Goal: Task Accomplishment & Management: Use online tool/utility

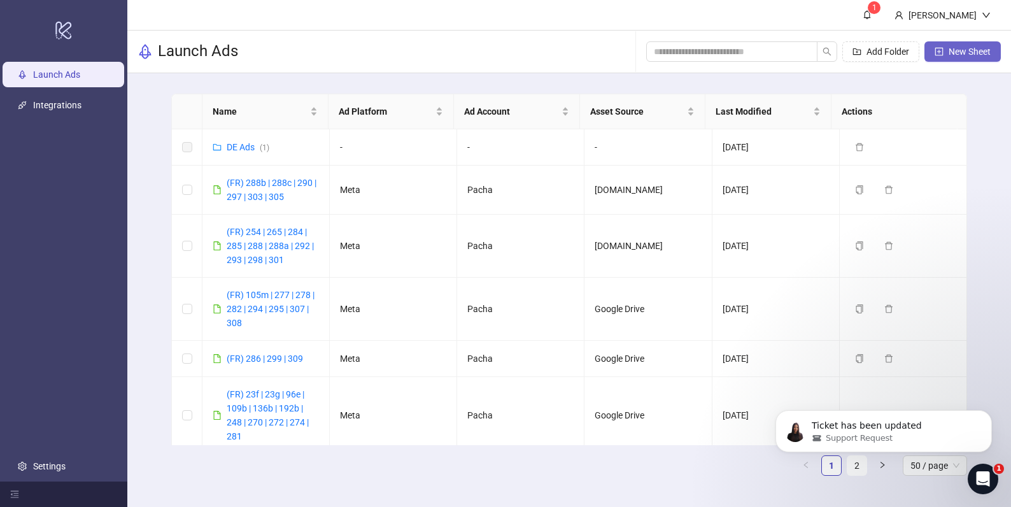
click at [980, 59] on button "New Sheet" at bounding box center [962, 51] width 76 height 20
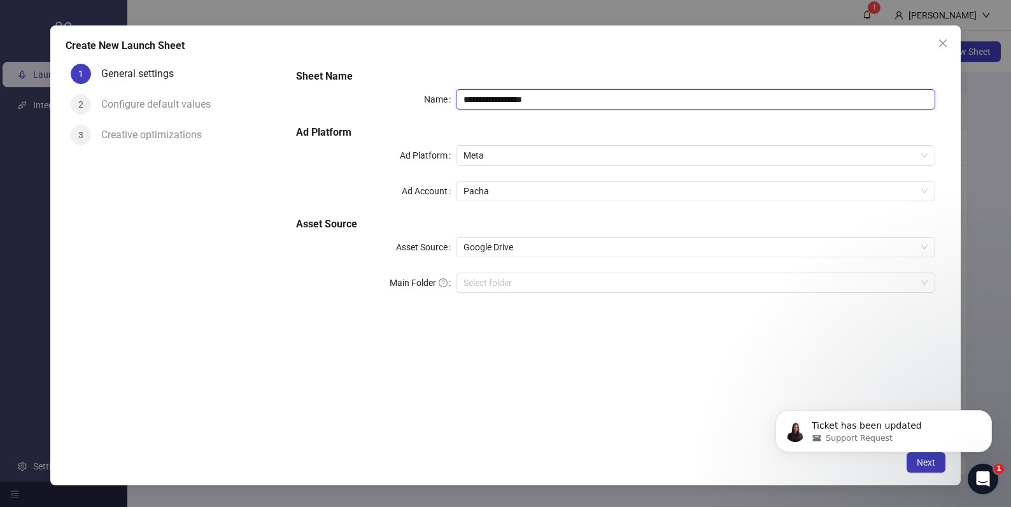
click at [602, 97] on input "**********" at bounding box center [695, 99] width 479 height 20
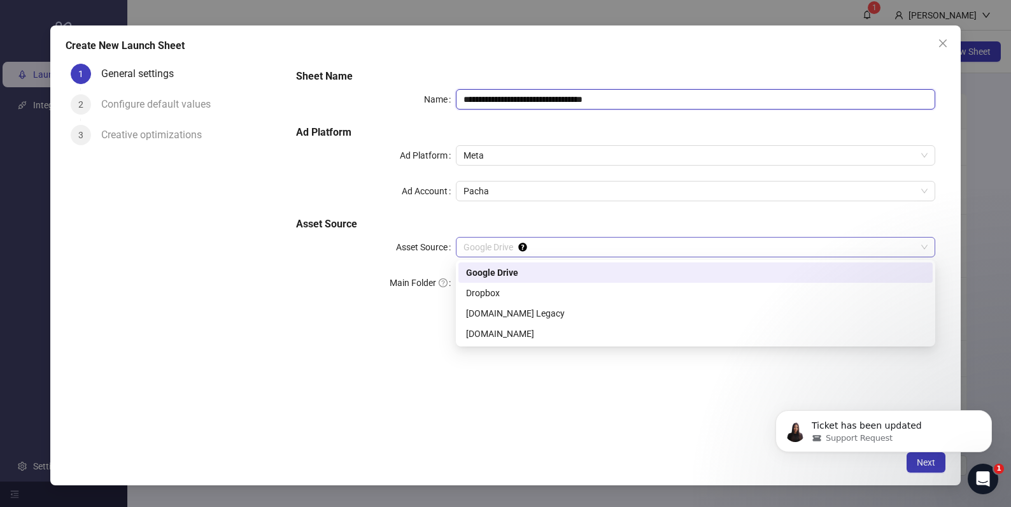
click at [649, 245] on span "Google Drive" at bounding box center [695, 246] width 464 height 19
type input "**********"
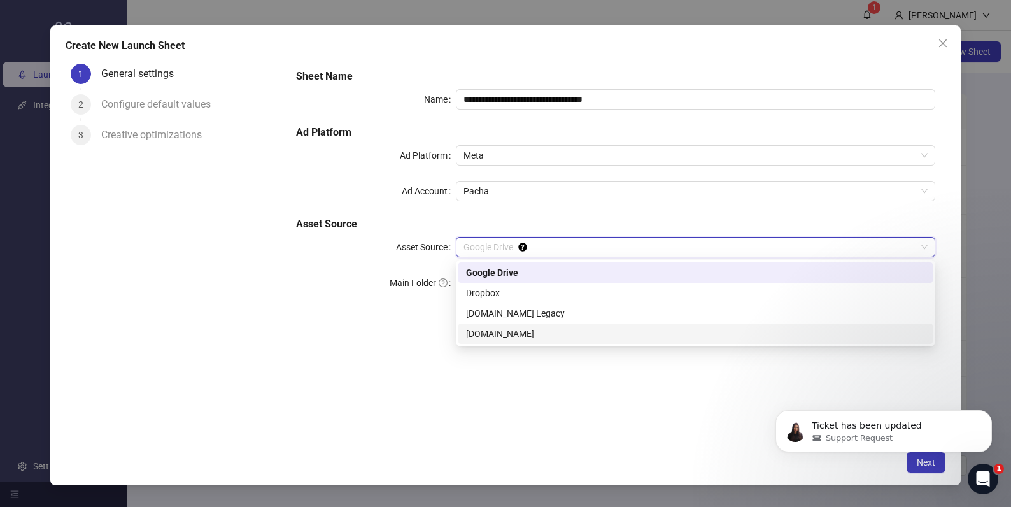
click at [531, 332] on div "[DOMAIN_NAME]" at bounding box center [695, 334] width 459 height 14
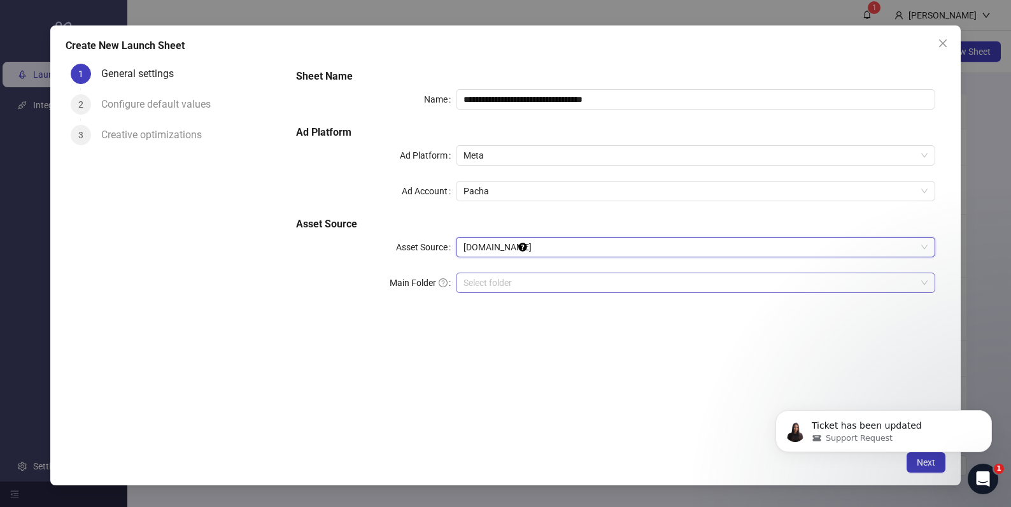
click at [591, 281] on input "search" at bounding box center [689, 282] width 453 height 19
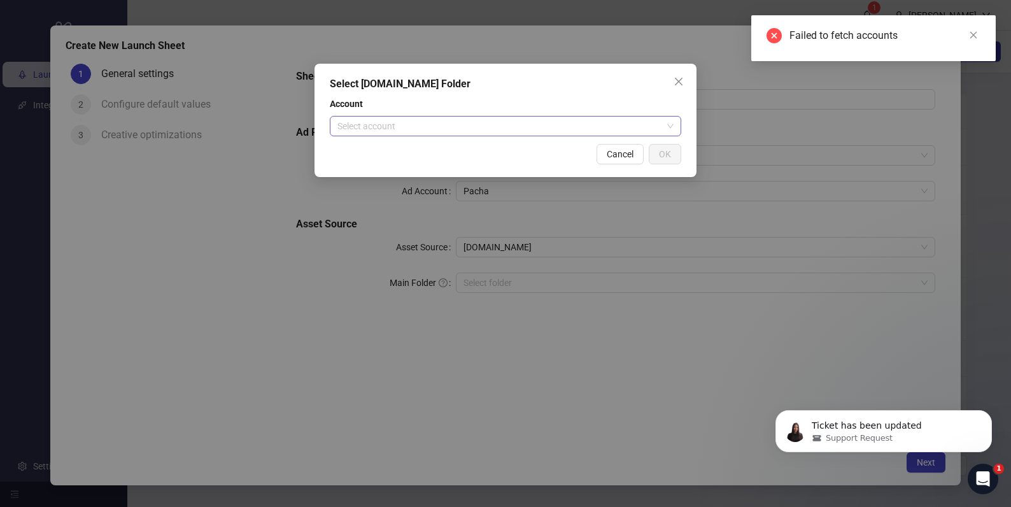
click at [659, 127] on input "search" at bounding box center [499, 125] width 325 height 19
drag, startPoint x: 600, startPoint y: 95, endPoint x: 647, endPoint y: 129, distance: 58.8
click at [600, 95] on div "Select [DOMAIN_NAME] Folder Account Select account Cancel OK" at bounding box center [505, 120] width 382 height 113
drag, startPoint x: 621, startPoint y: 154, endPoint x: 628, endPoint y: 148, distance: 9.9
click at [621, 154] on span "Cancel" at bounding box center [620, 154] width 27 height 10
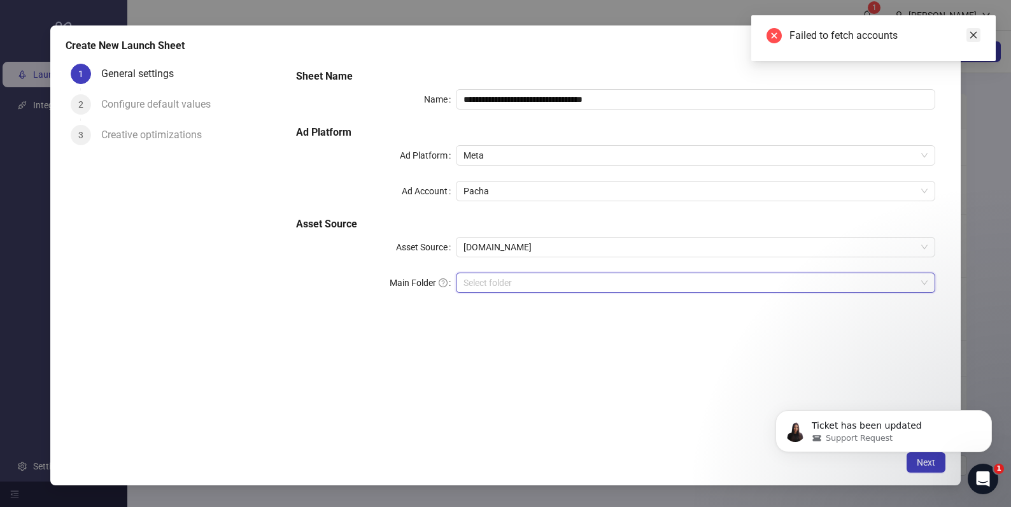
click at [974, 34] on icon "close" at bounding box center [973, 35] width 7 height 7
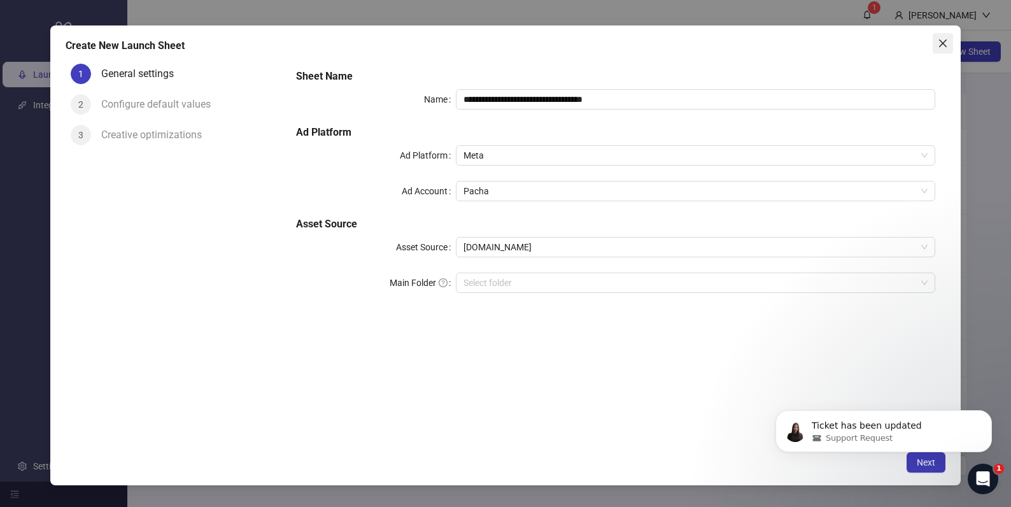
click at [939, 45] on icon "close" at bounding box center [943, 43] width 10 height 10
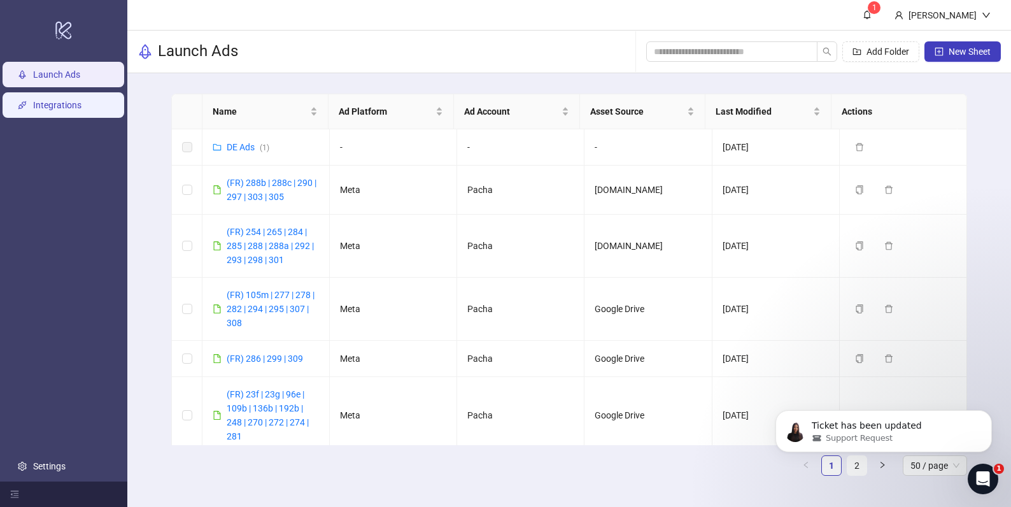
click at [42, 110] on link "Integrations" at bounding box center [57, 105] width 48 height 10
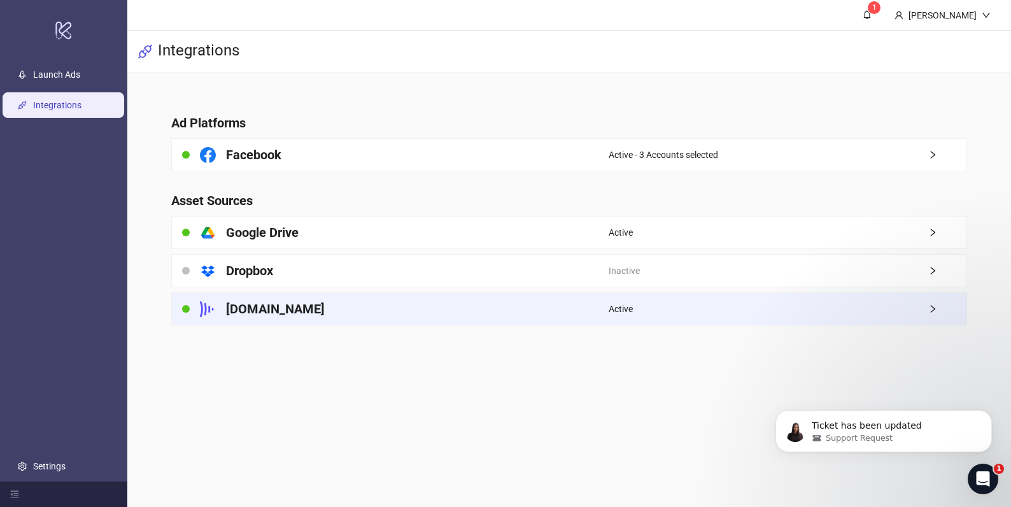
click at [494, 313] on div "[DOMAIN_NAME]" at bounding box center [390, 309] width 437 height 32
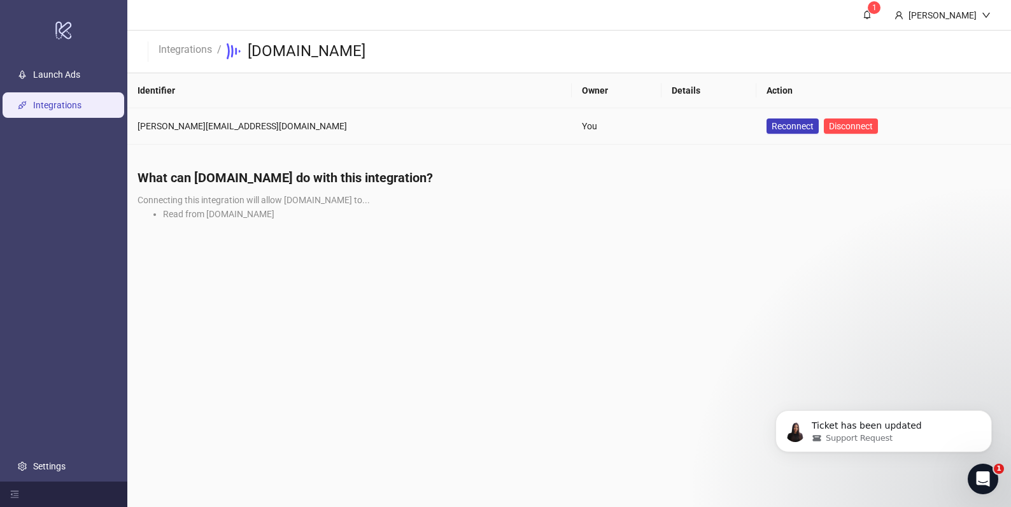
click at [395, 308] on main "1 [PERSON_NAME] Integrations / [DOMAIN_NAME] Identifier Owner Details Action [P…" at bounding box center [569, 253] width 884 height 507
click at [73, 79] on link "Launch Ads" at bounding box center [56, 74] width 47 height 10
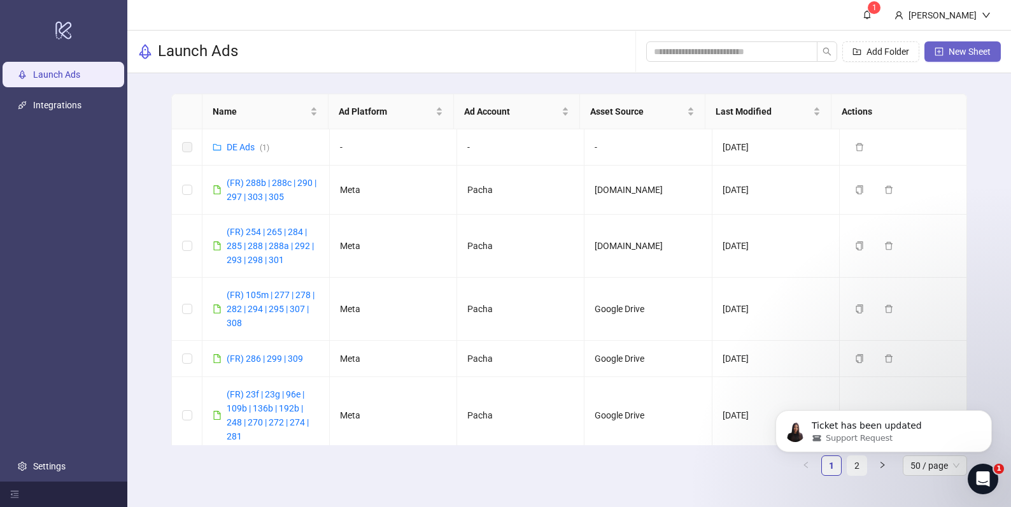
click at [954, 49] on span "New Sheet" at bounding box center [969, 51] width 42 height 10
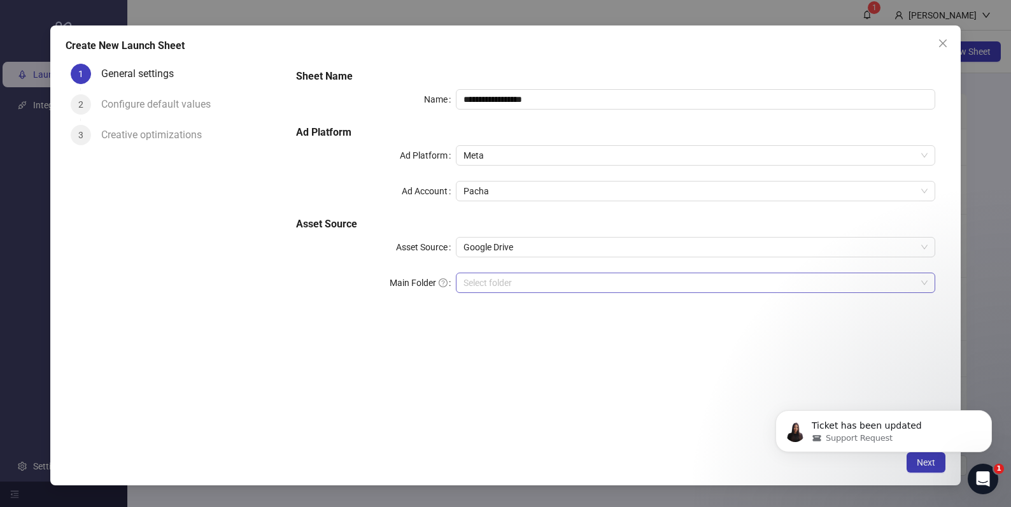
click at [536, 288] on input "Main Folder" at bounding box center [689, 282] width 453 height 19
click at [617, 241] on span "Google Drive" at bounding box center [695, 246] width 464 height 19
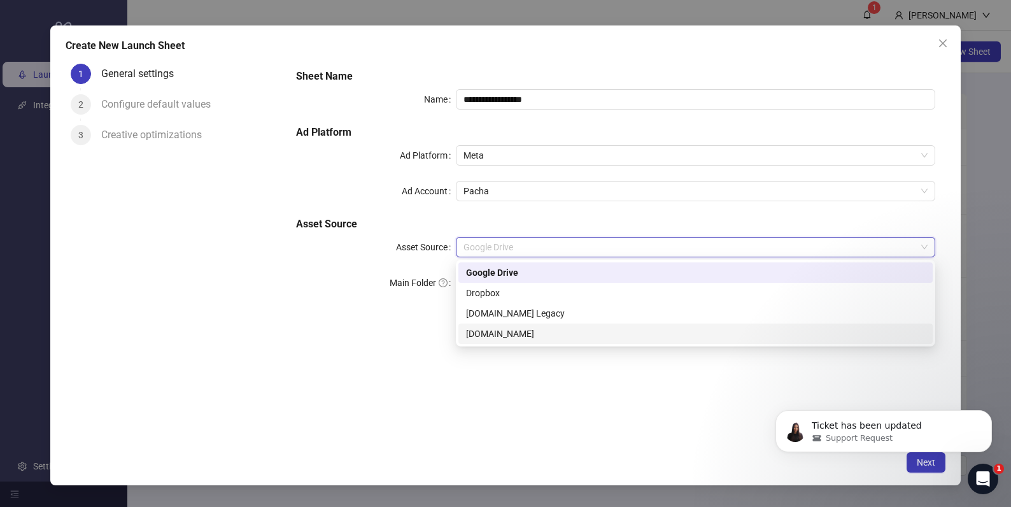
click at [539, 336] on div "[DOMAIN_NAME]" at bounding box center [695, 334] width 459 height 14
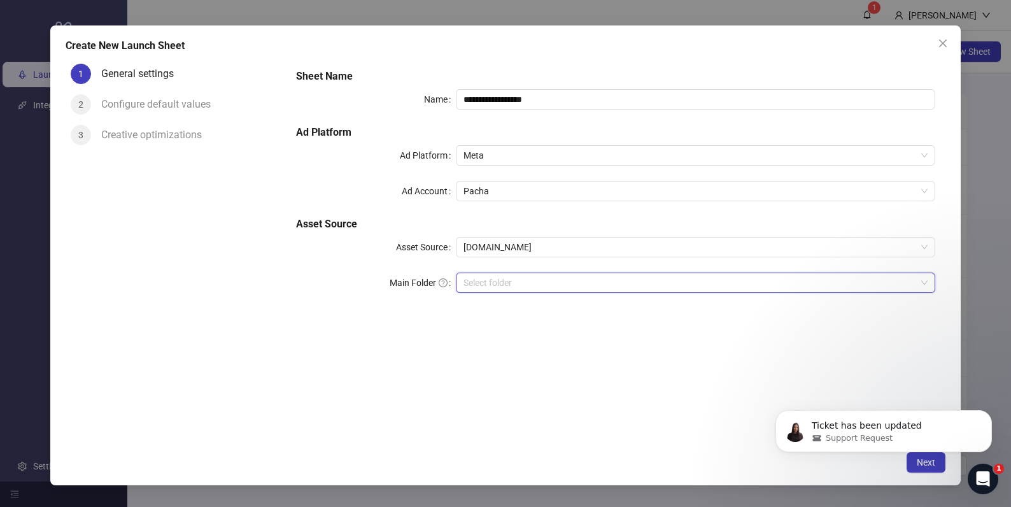
click at [551, 290] on input "search" at bounding box center [689, 282] width 453 height 19
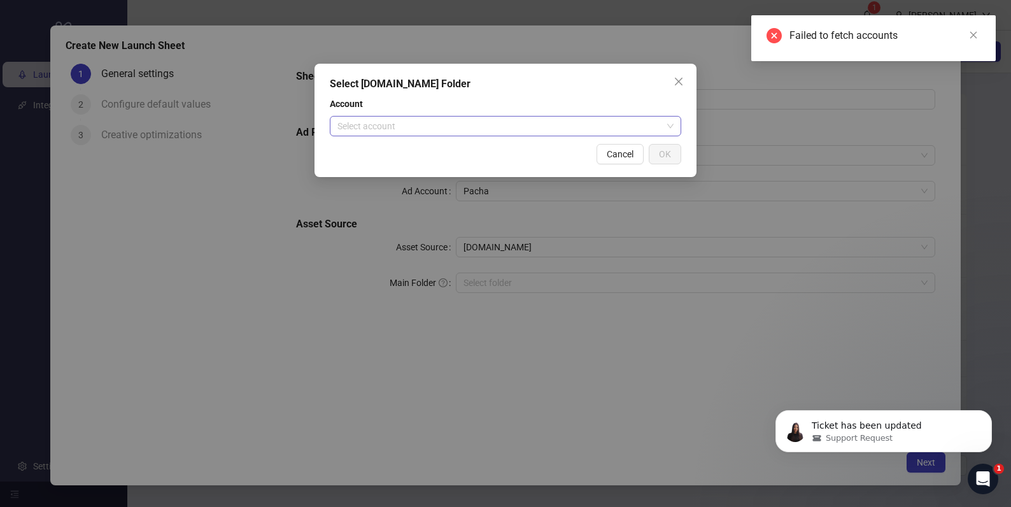
click at [525, 120] on input "search" at bounding box center [499, 125] width 325 height 19
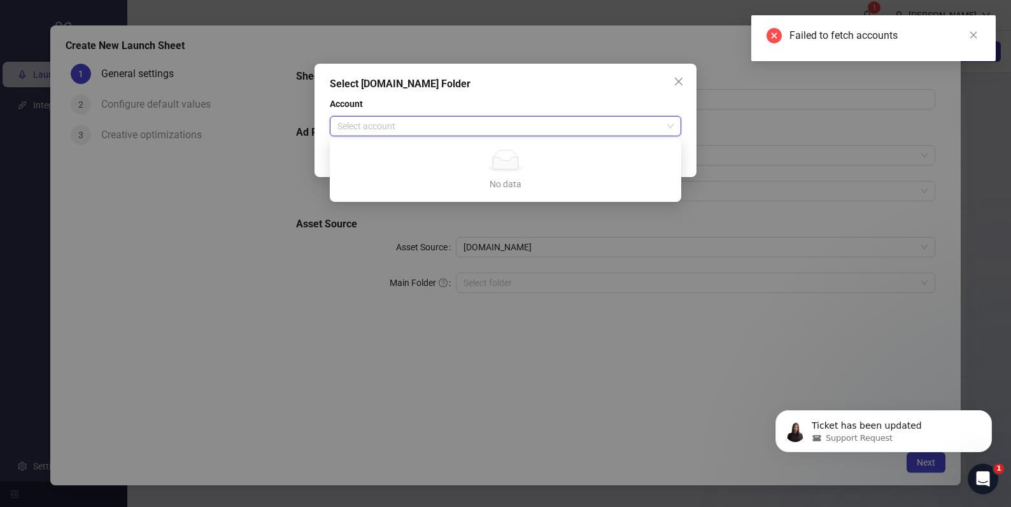
drag, startPoint x: 526, startPoint y: 174, endPoint x: 686, endPoint y: 123, distance: 168.1
click at [532, 173] on div "No data No data" at bounding box center [505, 170] width 321 height 41
click at [678, 81] on icon "close" at bounding box center [678, 81] width 10 height 10
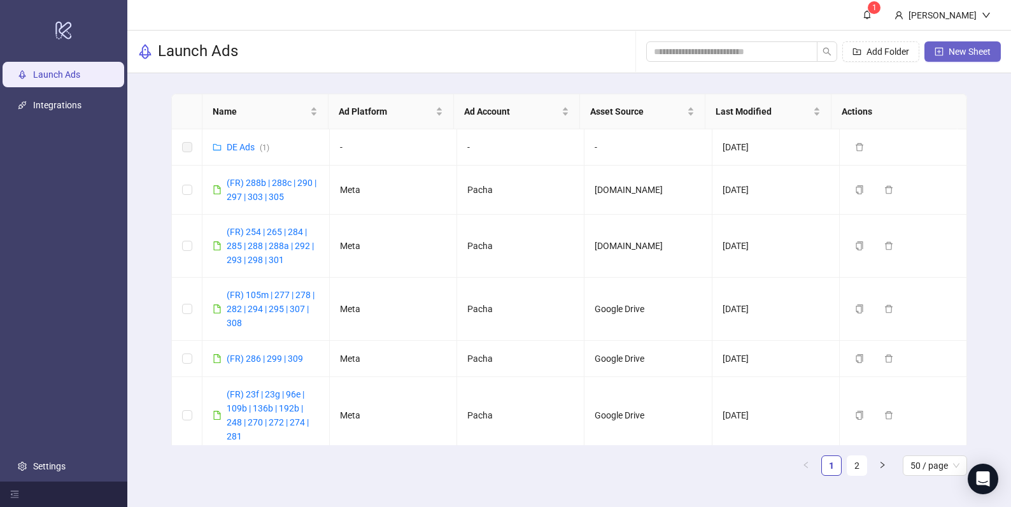
click at [947, 55] on button "New Sheet" at bounding box center [962, 51] width 76 height 20
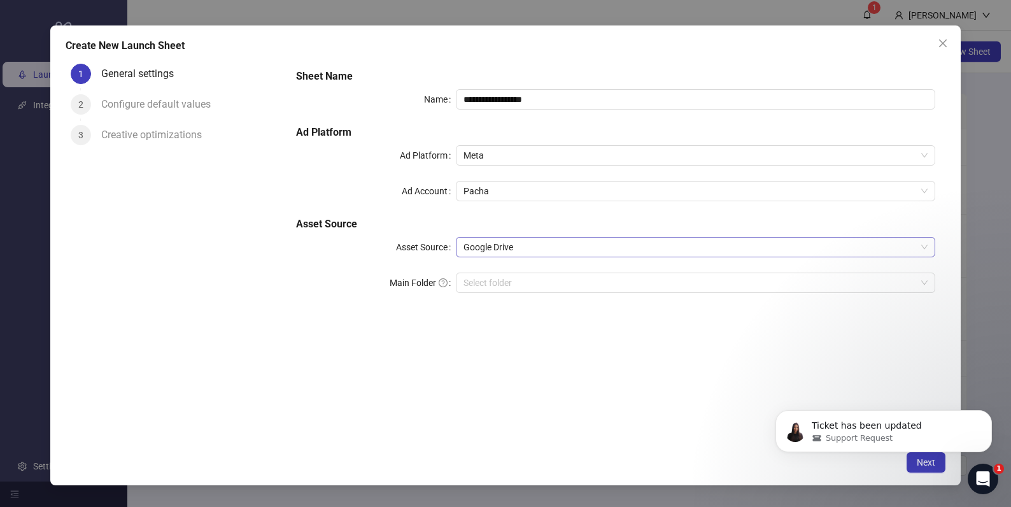
click at [539, 248] on span "Google Drive" at bounding box center [695, 246] width 464 height 19
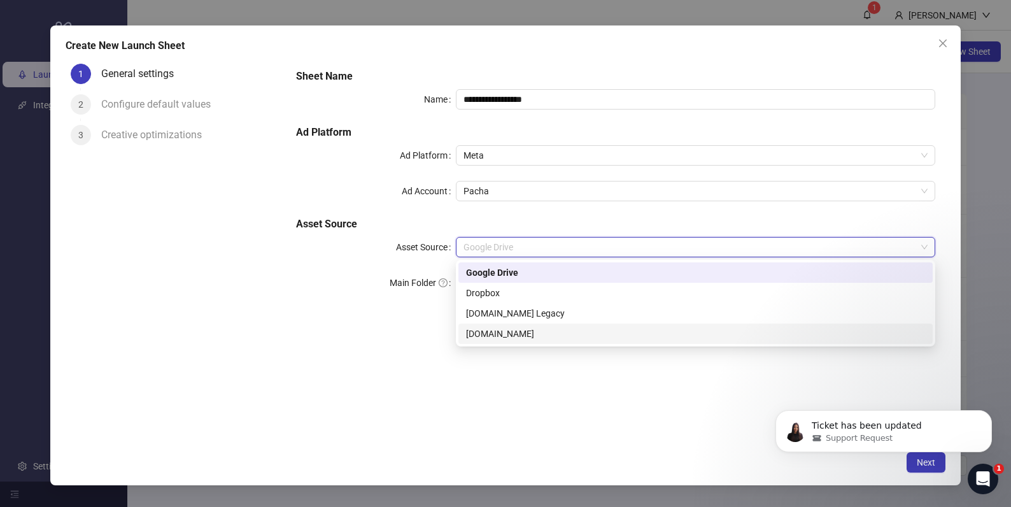
drag, startPoint x: 524, startPoint y: 334, endPoint x: 547, endPoint y: 323, distance: 25.7
click at [524, 334] on div "[DOMAIN_NAME]" at bounding box center [695, 334] width 459 height 14
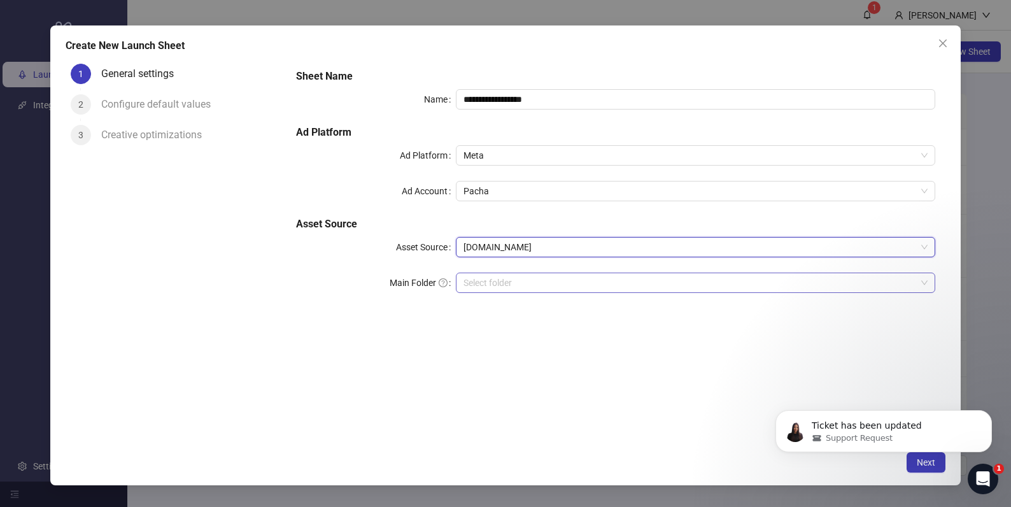
click at [572, 286] on input "search" at bounding box center [689, 282] width 453 height 19
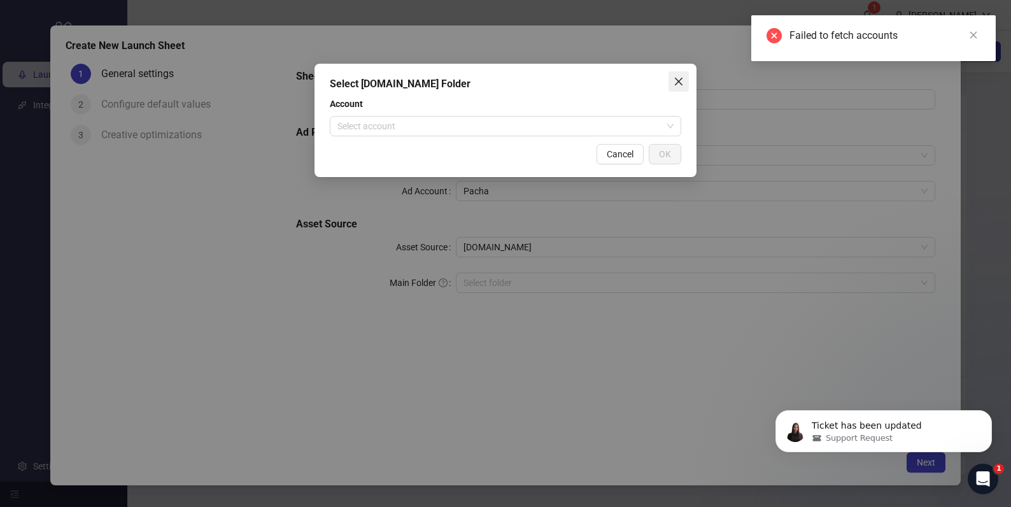
click at [679, 78] on icon "close" at bounding box center [678, 81] width 10 height 10
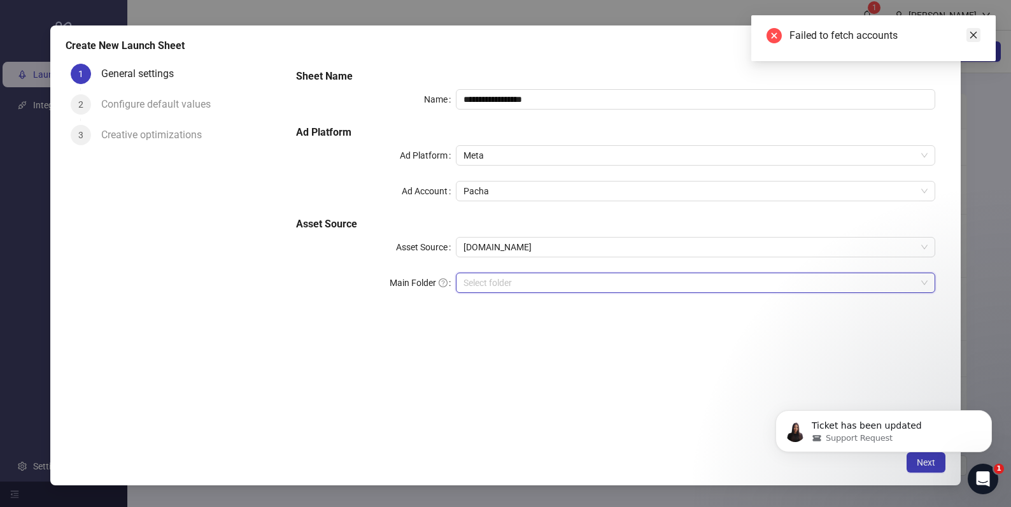
click at [975, 36] on icon "close" at bounding box center [973, 35] width 9 height 9
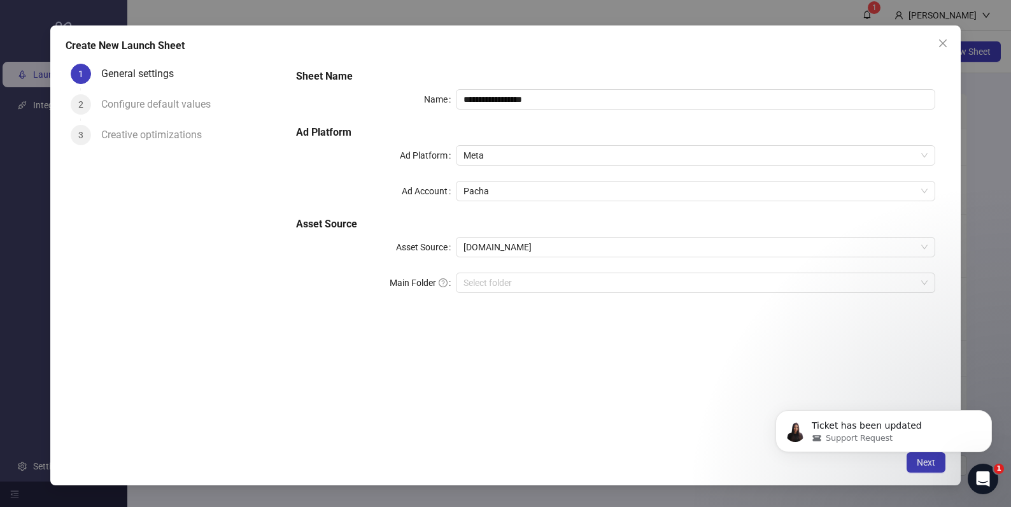
click at [946, 41] on icon "close" at bounding box center [943, 43] width 10 height 10
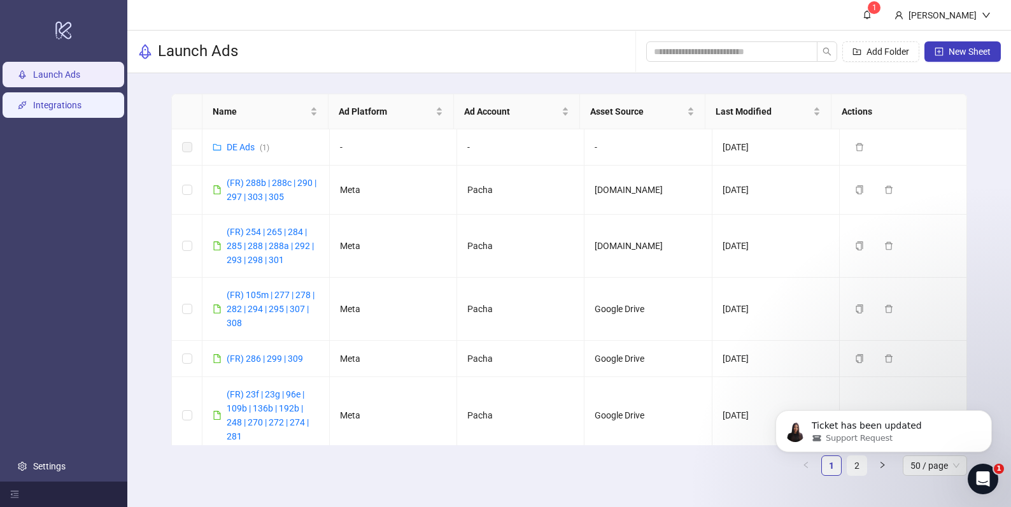
click at [65, 110] on link "Integrations" at bounding box center [57, 105] width 48 height 10
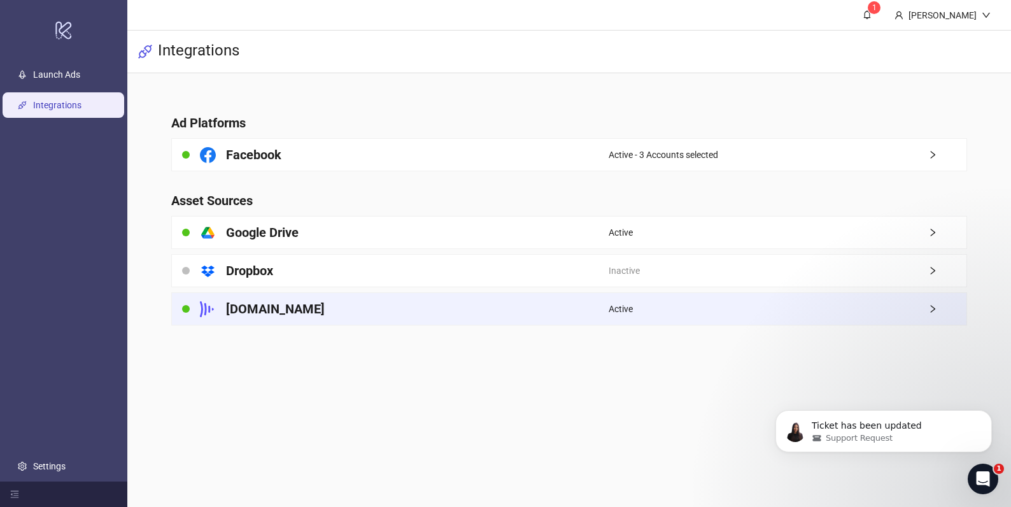
click at [556, 309] on div "[DOMAIN_NAME]" at bounding box center [390, 309] width 437 height 32
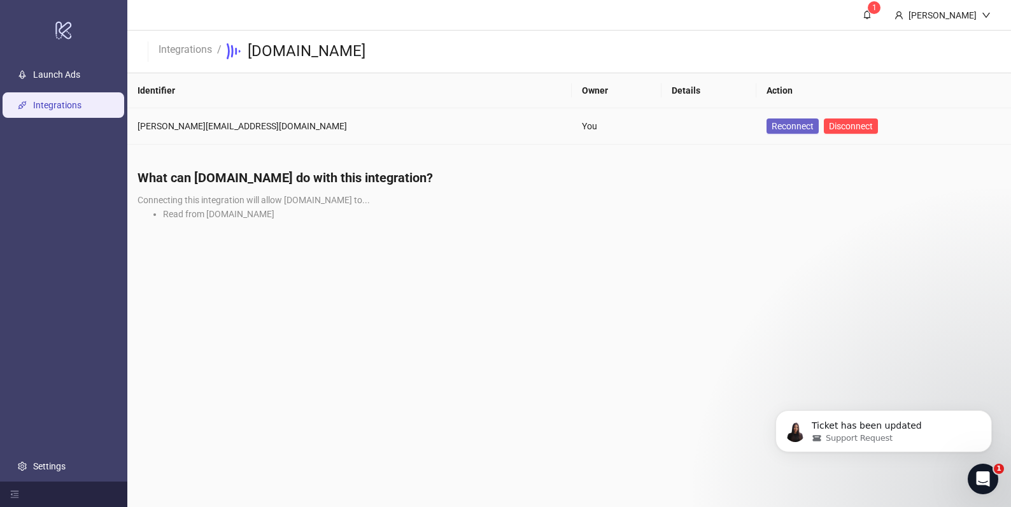
click at [771, 127] on span "Reconnect" at bounding box center [792, 126] width 42 height 14
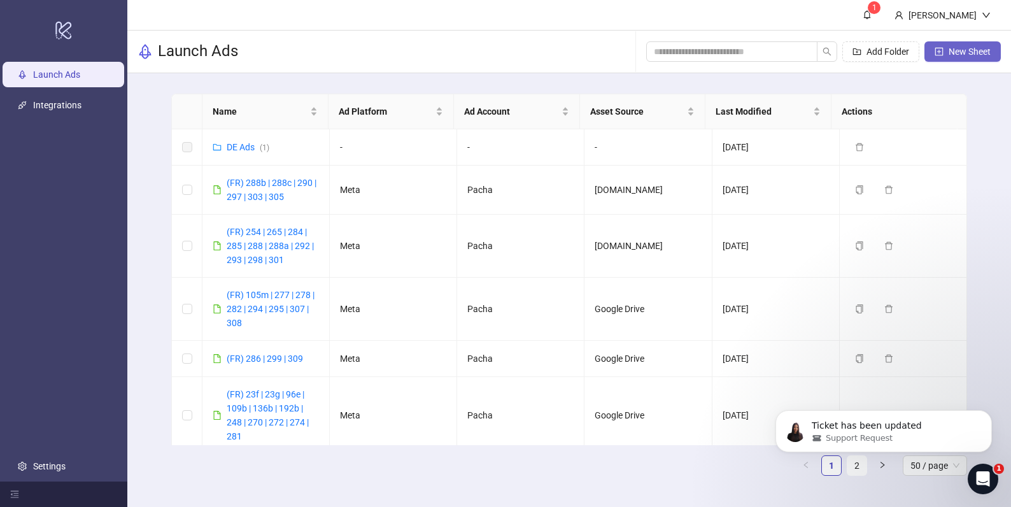
click at [963, 52] on span "New Sheet" at bounding box center [969, 51] width 42 height 10
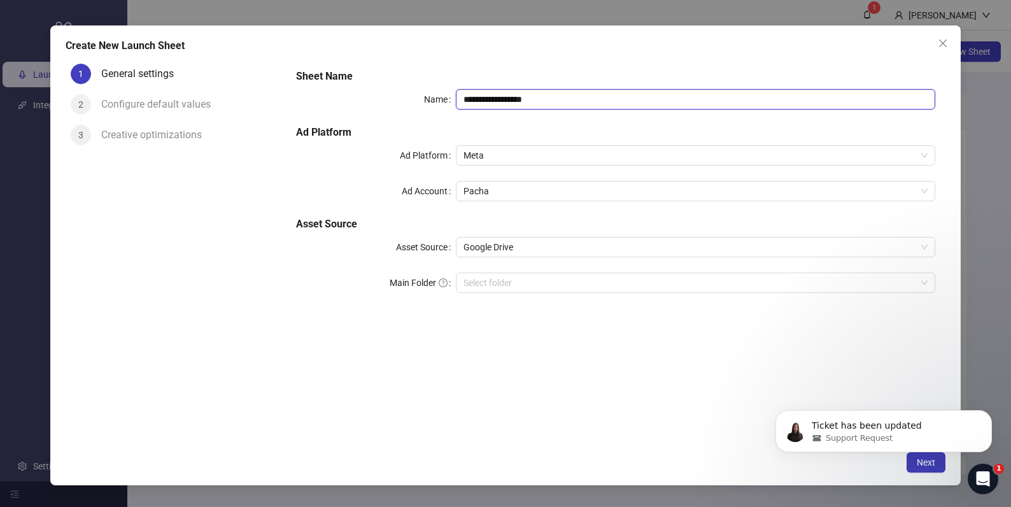
click at [558, 103] on input "**********" at bounding box center [695, 99] width 479 height 20
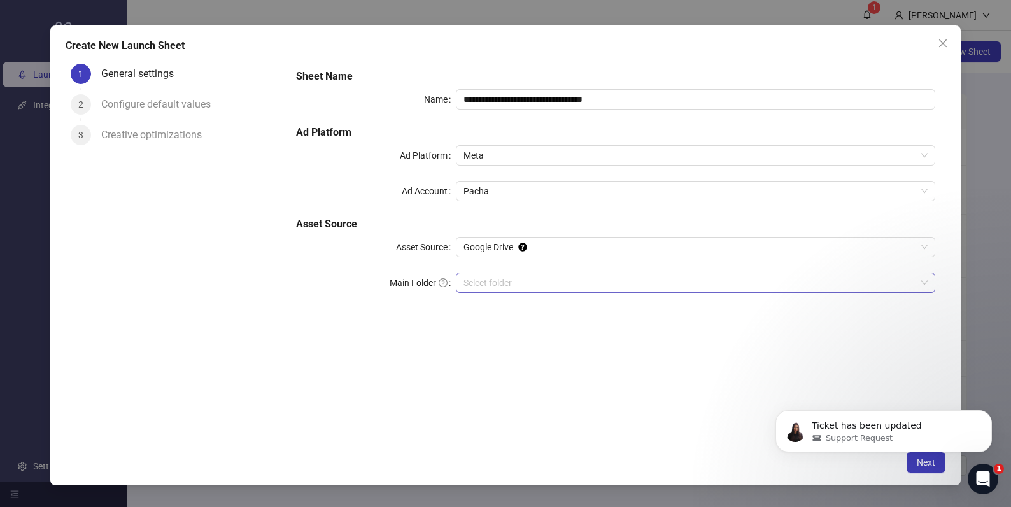
click at [524, 283] on input "Main Folder" at bounding box center [689, 282] width 453 height 19
click at [868, 360] on div "Ticket has been updated Support Request" at bounding box center [883, 372] width 234 height 159
click at [987, 415] on icon "Dismiss notification" at bounding box center [988, 413] width 7 height 7
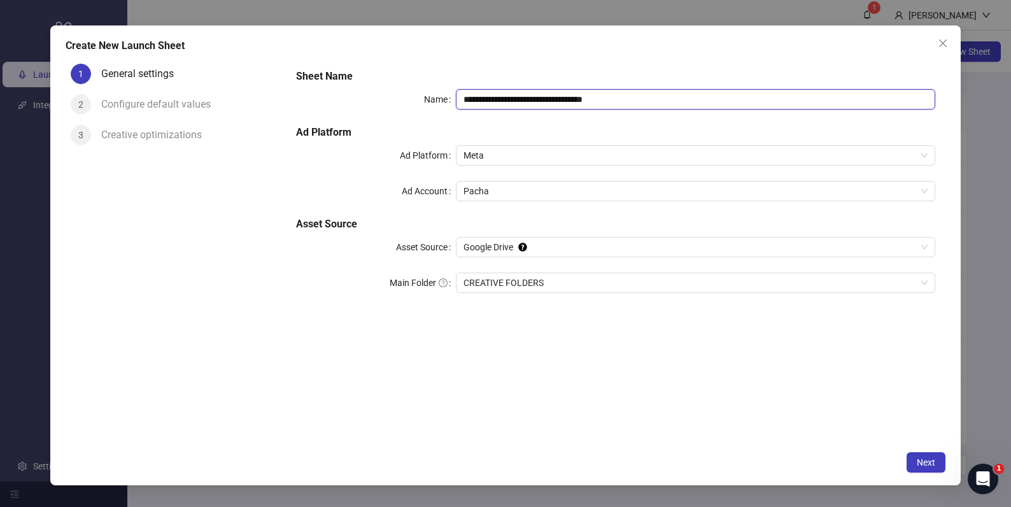
click at [591, 101] on input "**********" at bounding box center [695, 99] width 479 height 20
type input "**********"
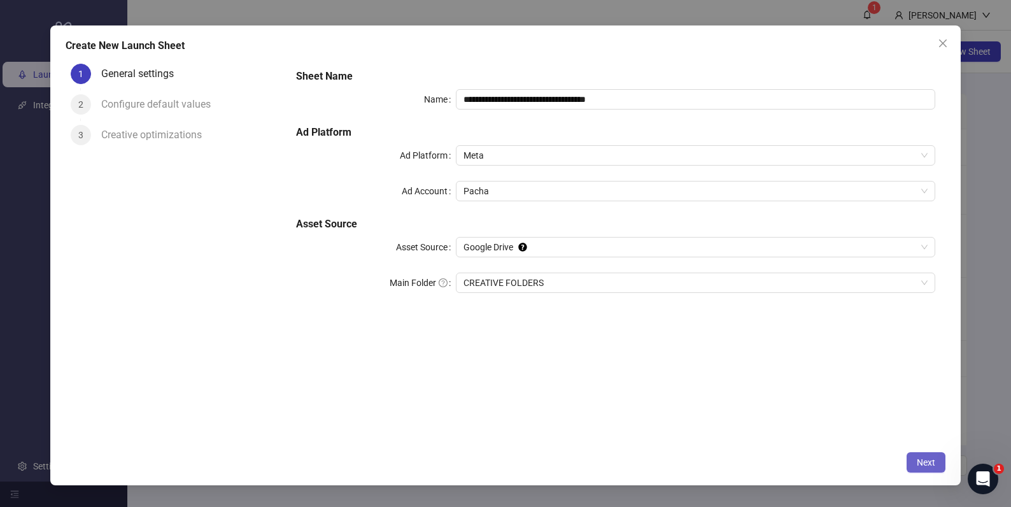
click at [920, 461] on span "Next" at bounding box center [926, 462] width 18 height 10
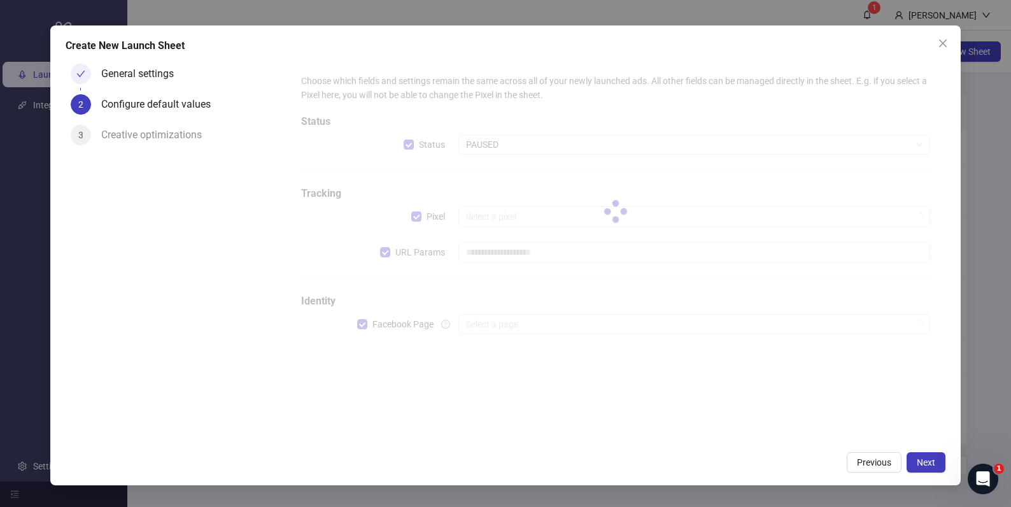
type input "**********"
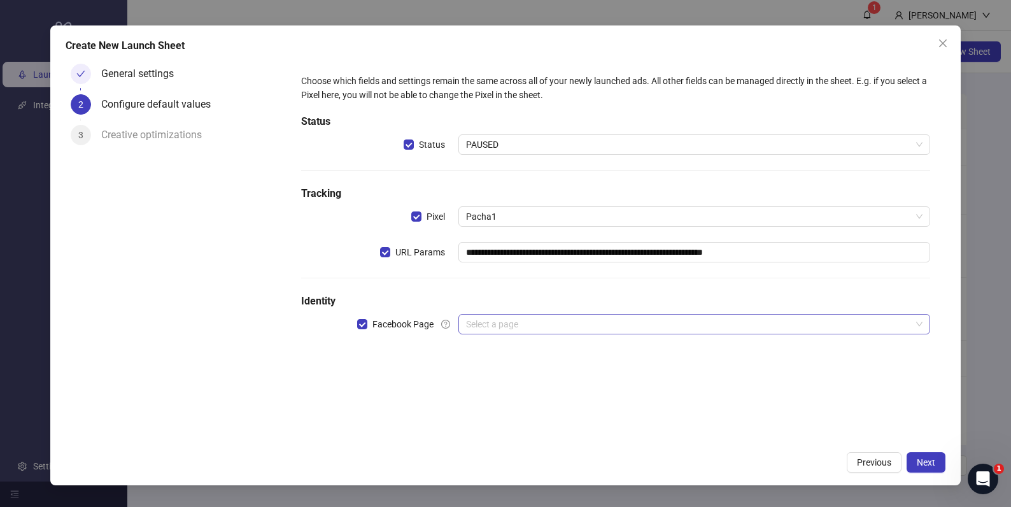
click at [575, 321] on input "search" at bounding box center [688, 323] width 445 height 19
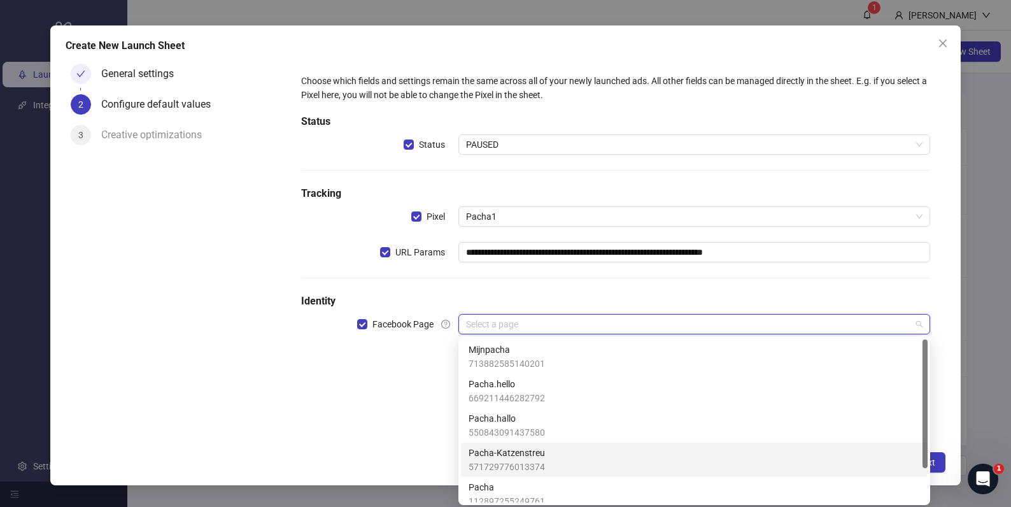
scroll to position [23, 0]
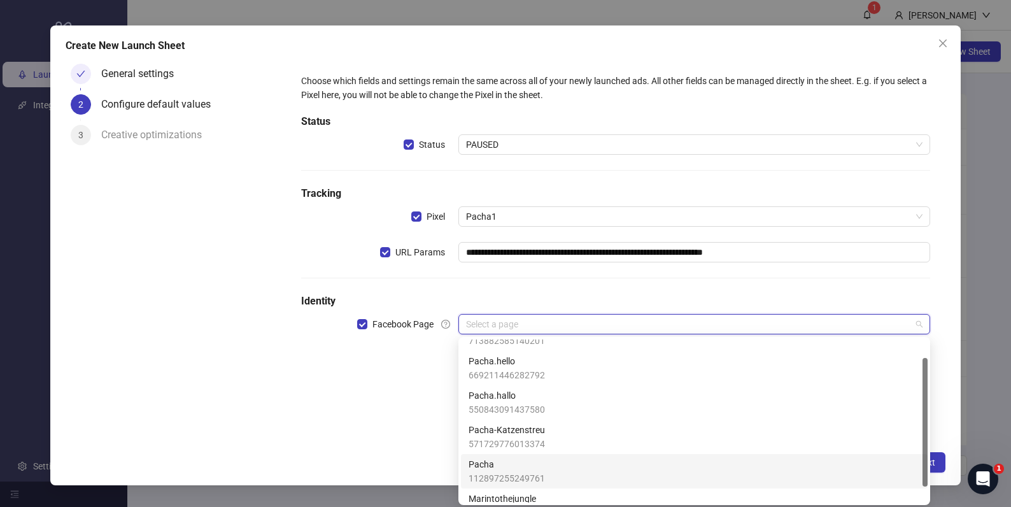
click at [554, 477] on div "Pacha 112897255249761" at bounding box center [693, 471] width 451 height 28
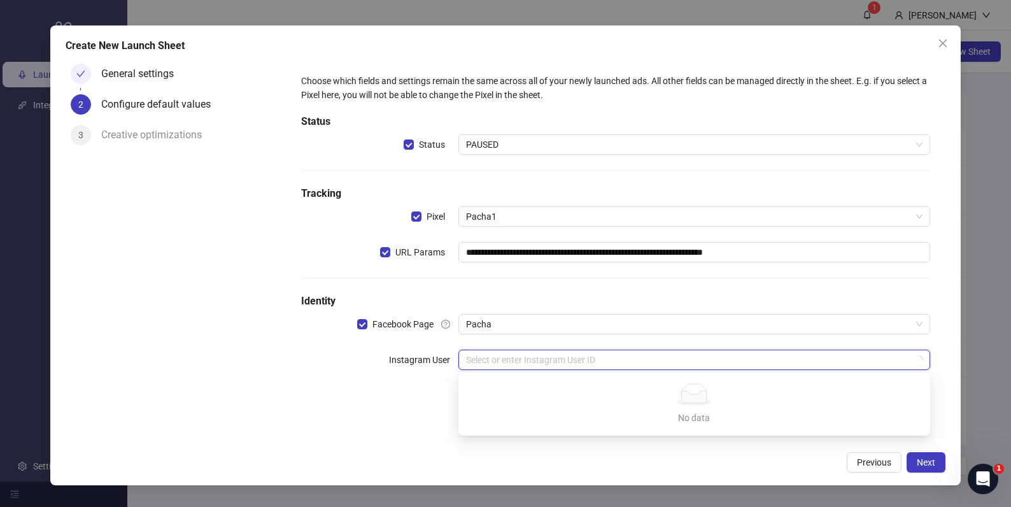
click at [544, 362] on input "search" at bounding box center [688, 359] width 445 height 19
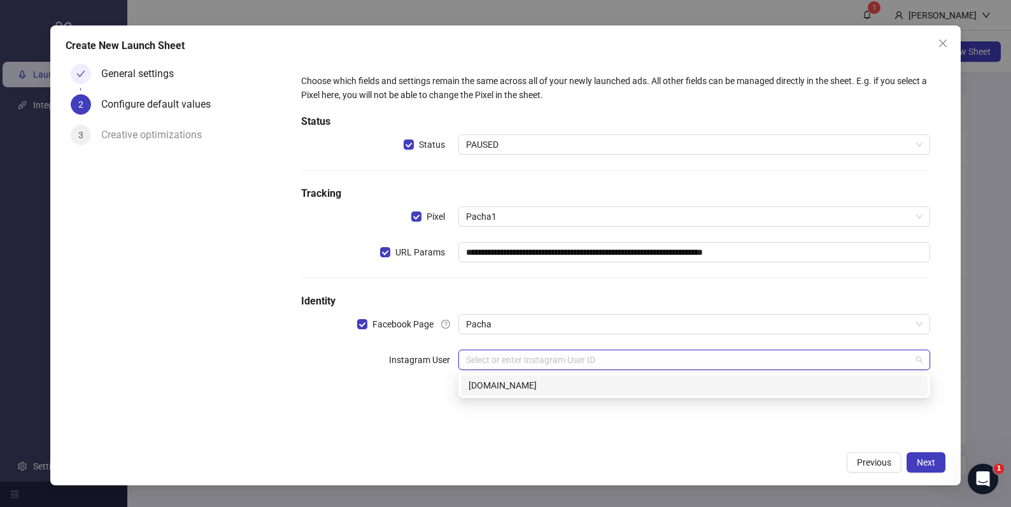
click at [462, 384] on div "pacha.hello.fr" at bounding box center [694, 385] width 467 height 20
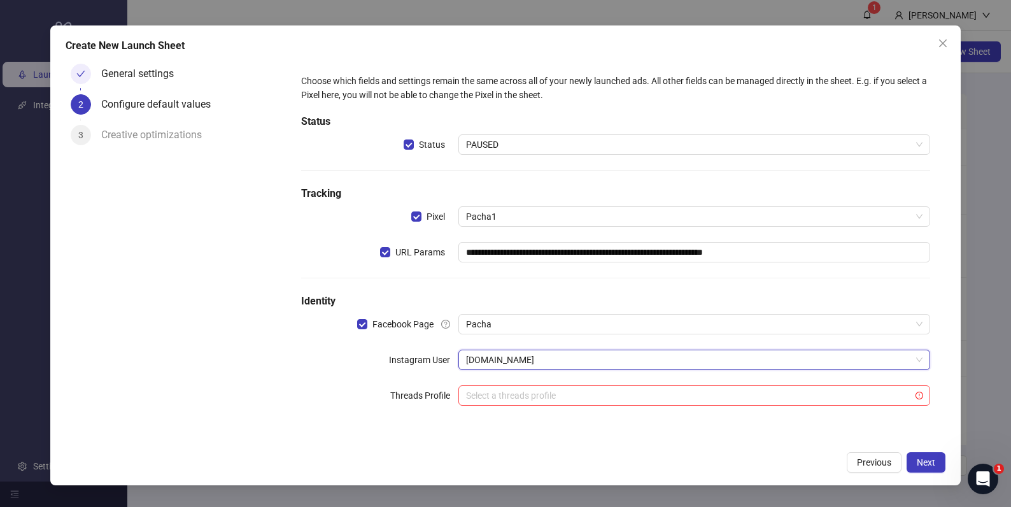
click at [298, 381] on div "**********" at bounding box center [615, 247] width 639 height 357
click at [929, 460] on span "Next" at bounding box center [926, 462] width 18 height 10
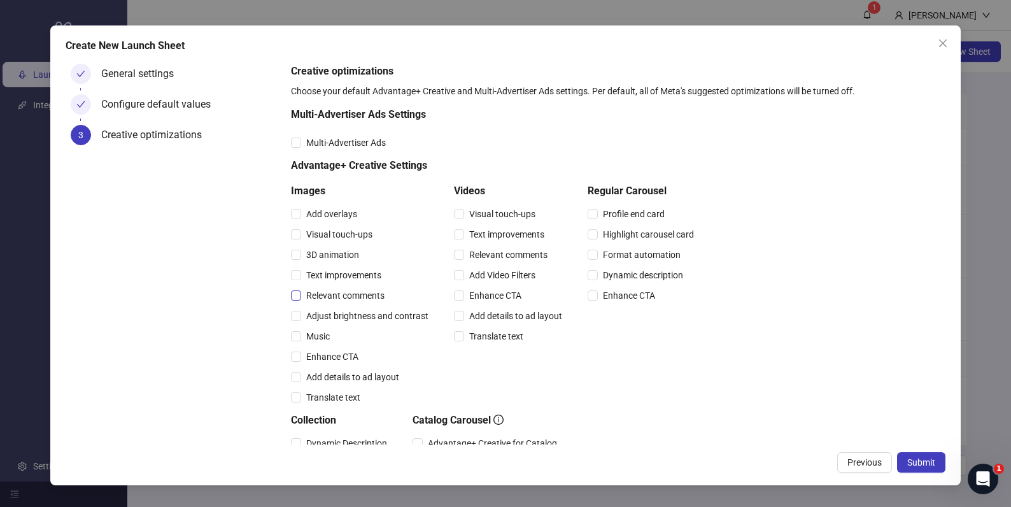
click at [344, 297] on span "Relevant comments" at bounding box center [345, 295] width 88 height 14
drag, startPoint x: 337, startPoint y: 234, endPoint x: 363, endPoint y: 232, distance: 26.2
click at [337, 234] on span "Visual touch-ups" at bounding box center [339, 234] width 76 height 14
click at [484, 216] on span "Visual touch-ups" at bounding box center [502, 214] width 76 height 14
click at [491, 253] on span "Relevant comments" at bounding box center [508, 255] width 88 height 14
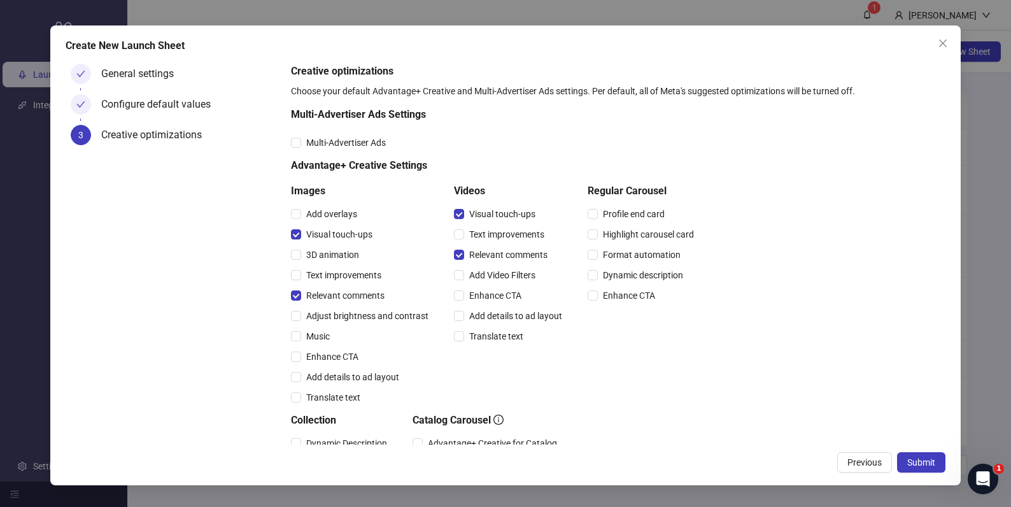
click at [916, 463] on span "Submit" at bounding box center [921, 462] width 28 height 10
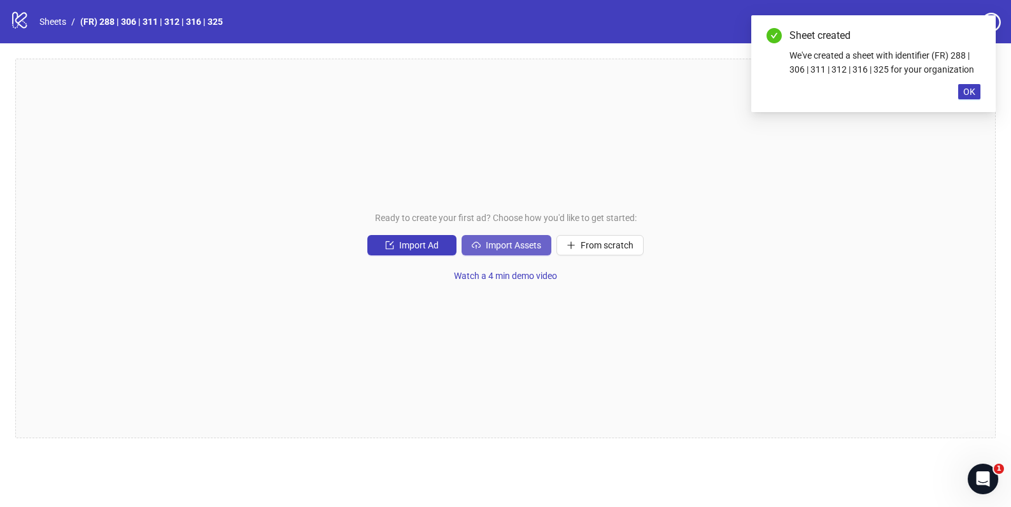
click at [504, 246] on span "Import Assets" at bounding box center [513, 245] width 55 height 10
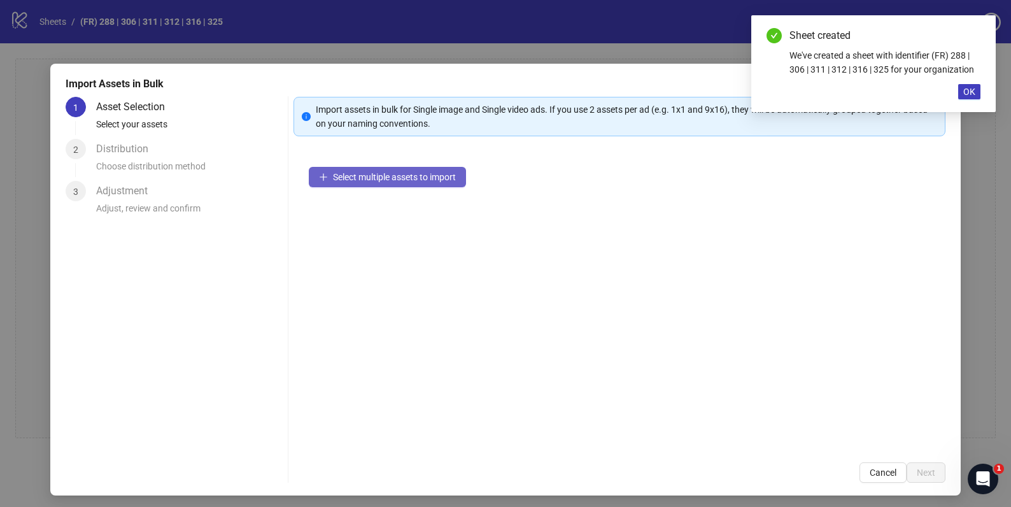
click at [416, 180] on span "Select multiple assets to import" at bounding box center [394, 177] width 123 height 10
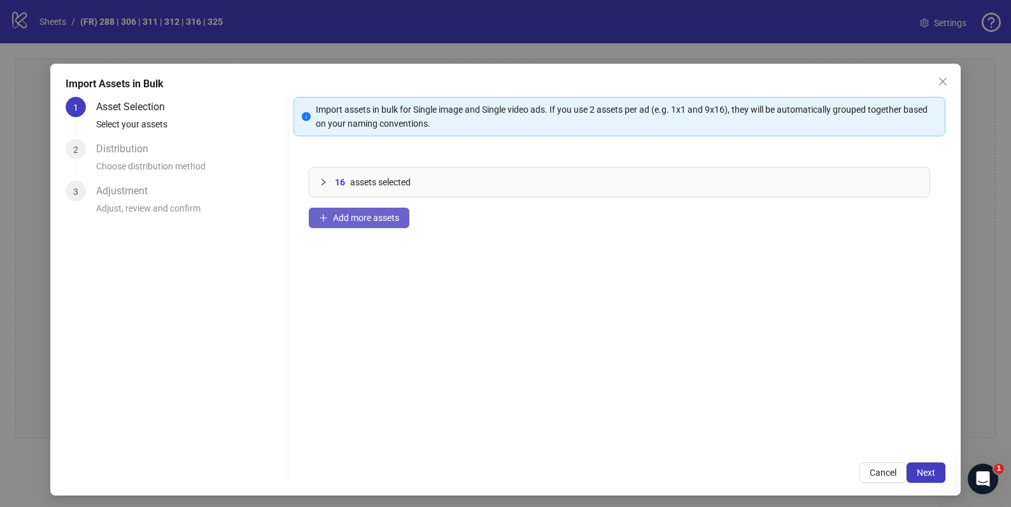
click at [377, 215] on span "Add more assets" at bounding box center [366, 218] width 66 height 10
click at [353, 222] on span "Add more assets" at bounding box center [366, 218] width 66 height 10
click at [320, 215] on icon "plus" at bounding box center [323, 217] width 9 height 9
click at [320, 183] on icon "collapsed" at bounding box center [324, 182] width 8 height 8
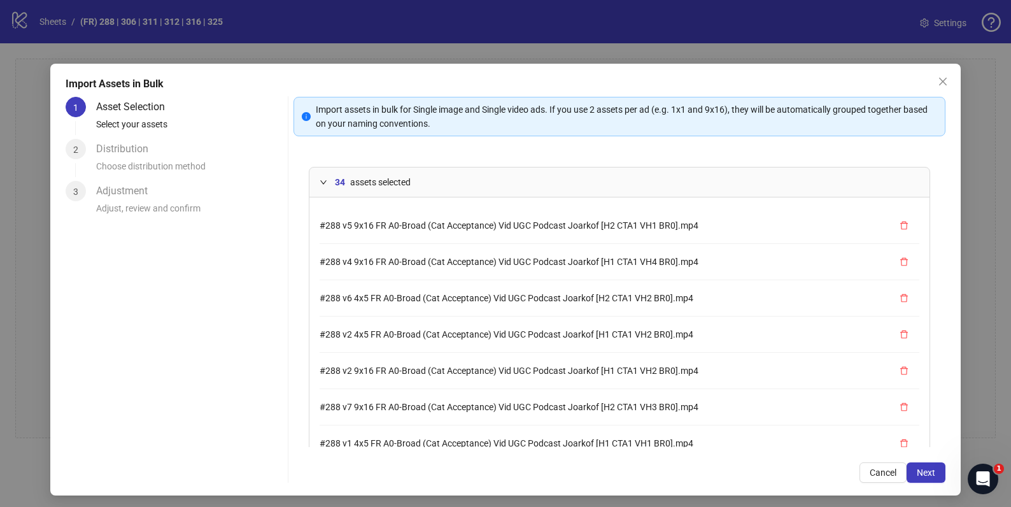
drag, startPoint x: 320, startPoint y: 181, endPoint x: 334, endPoint y: 192, distance: 17.7
click at [320, 181] on icon "expanded" at bounding box center [324, 182] width 8 height 8
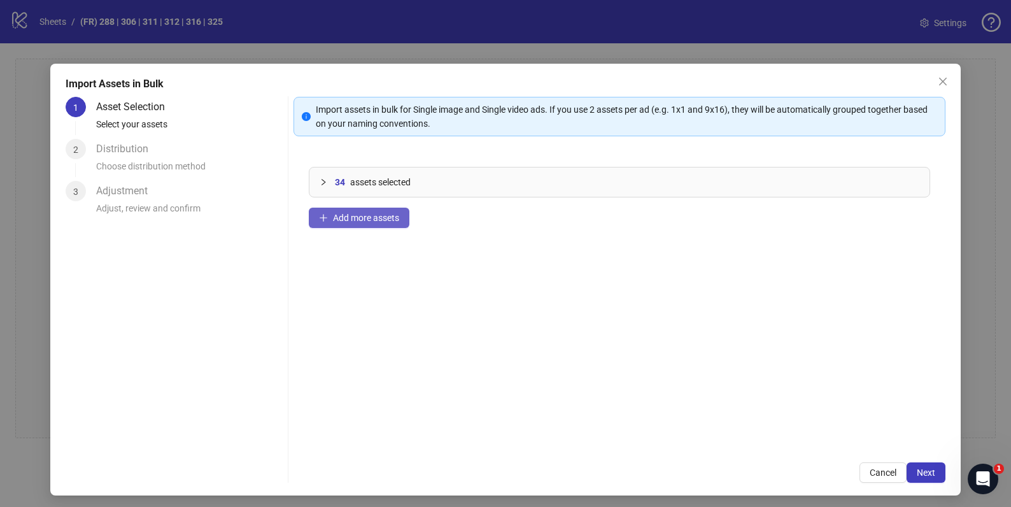
click at [356, 220] on span "Add more assets" at bounding box center [366, 218] width 66 height 10
click at [320, 181] on icon "collapsed" at bounding box center [324, 182] width 8 height 8
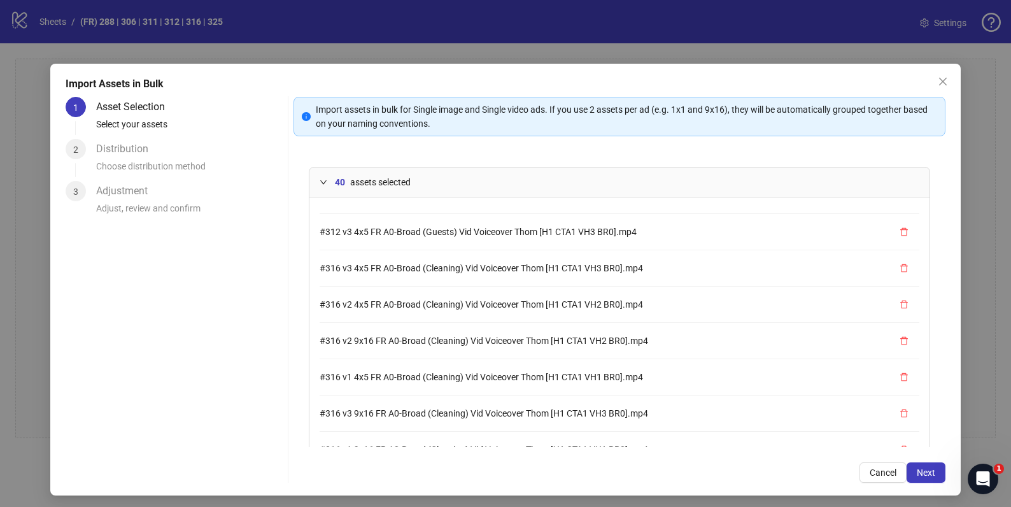
scroll to position [1196, 0]
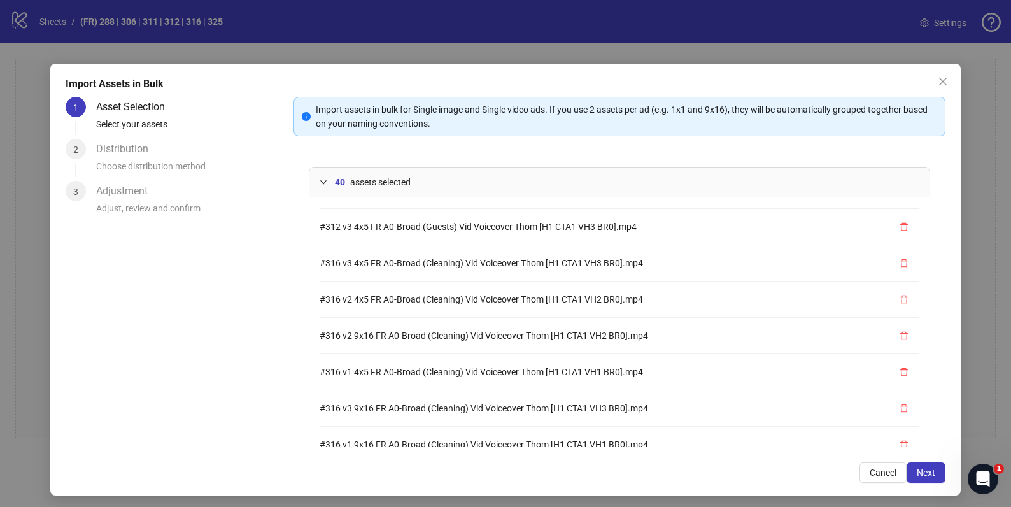
click at [323, 180] on icon "expanded" at bounding box center [324, 182] width 8 height 8
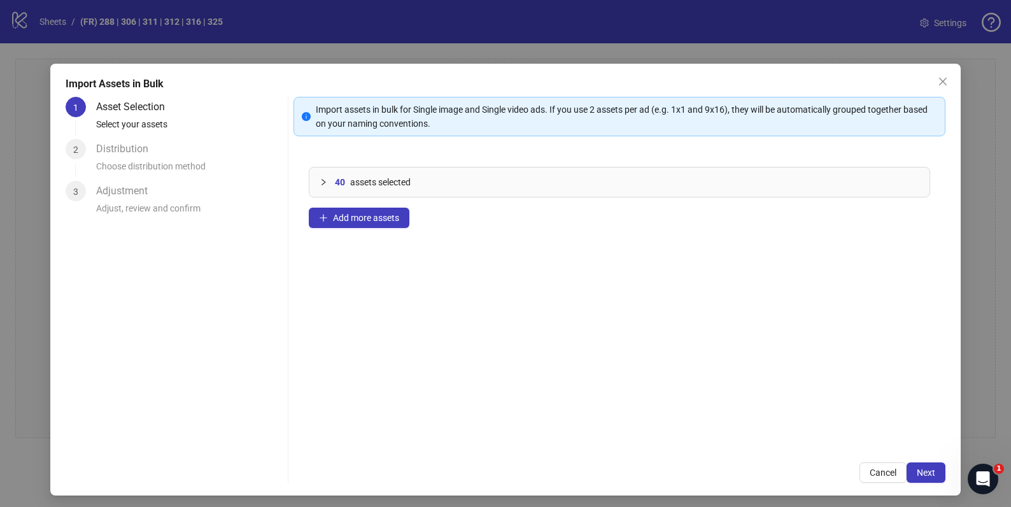
click at [320, 180] on icon "collapsed" at bounding box center [324, 182] width 8 height 8
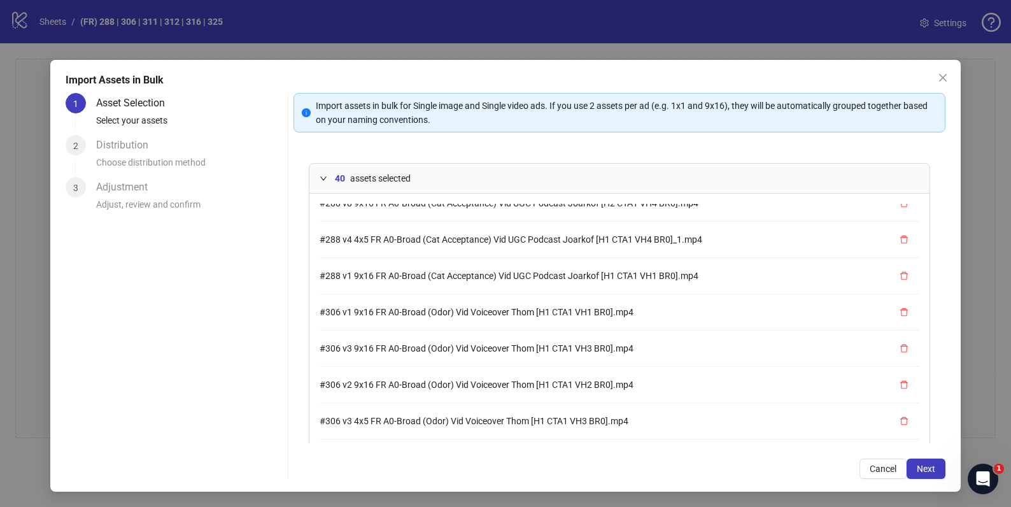
scroll to position [704, 0]
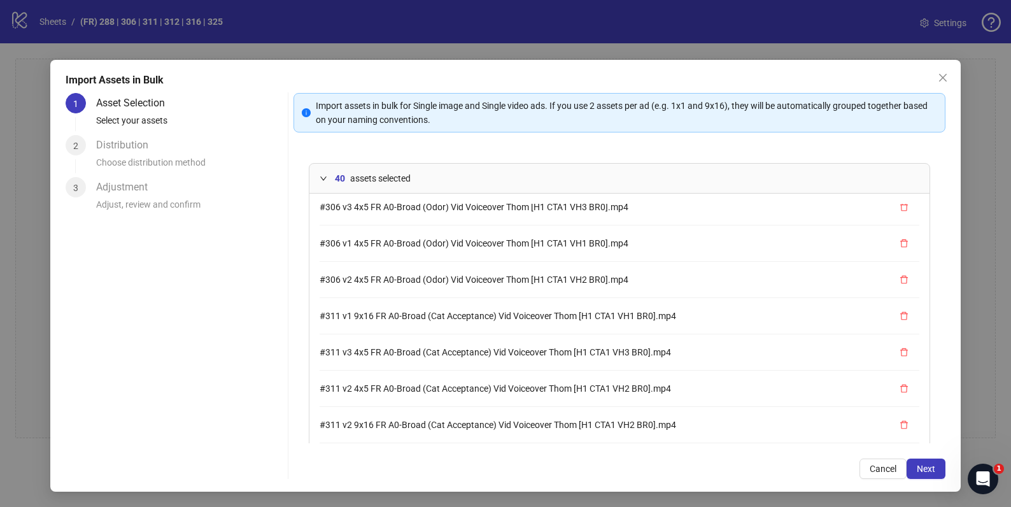
click at [323, 178] on icon "expanded" at bounding box center [324, 178] width 8 height 8
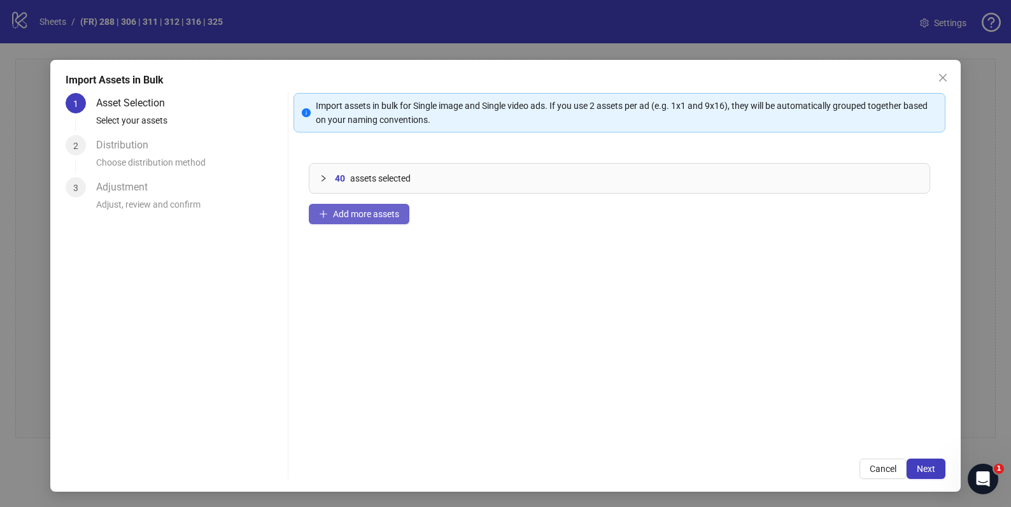
click at [371, 215] on span "Add more assets" at bounding box center [366, 214] width 66 height 10
click at [320, 177] on icon "collapsed" at bounding box center [324, 178] width 8 height 8
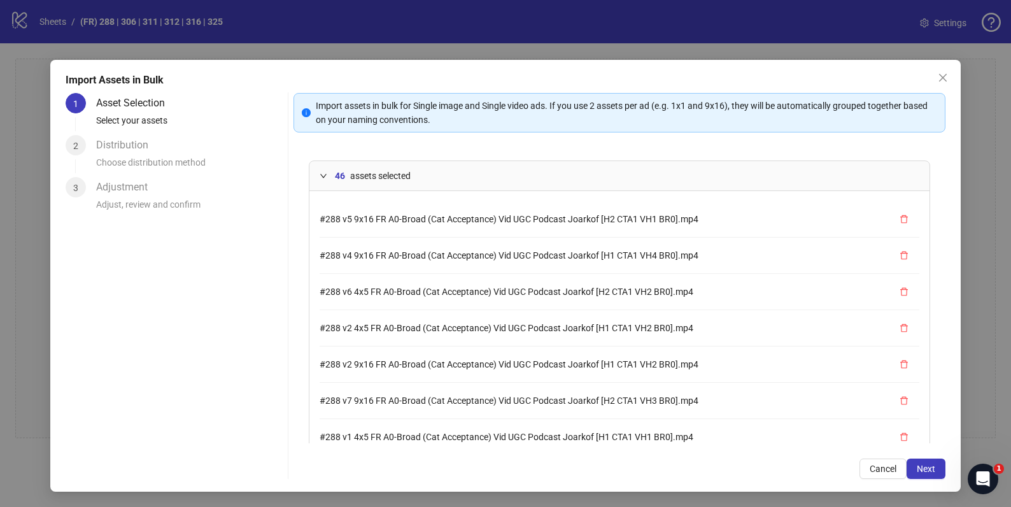
scroll to position [0, 0]
